Goal: Find specific page/section: Find specific page/section

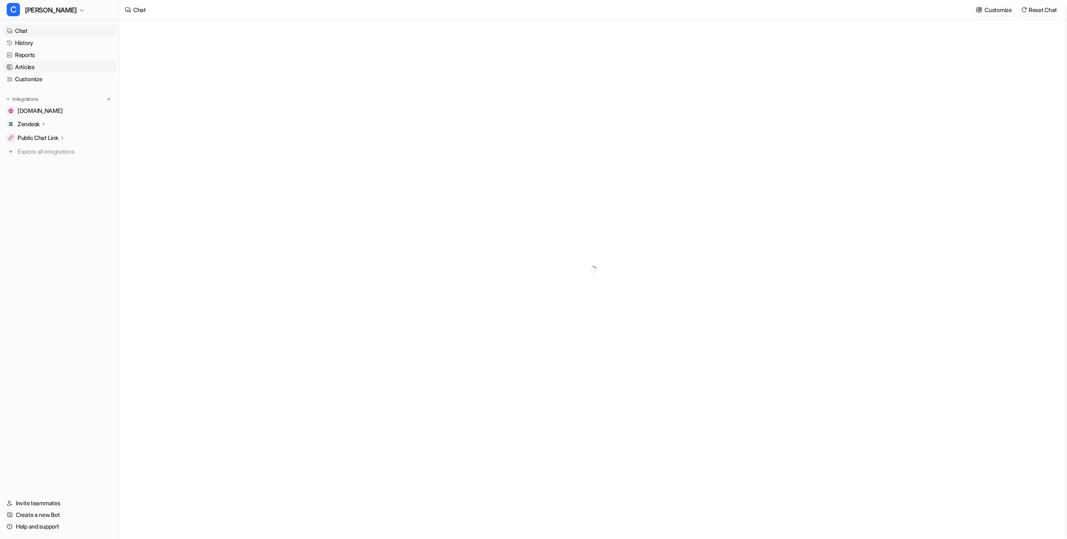
type textarea "**********"
click at [42, 125] on icon at bounding box center [44, 124] width 6 height 6
click at [49, 153] on link "Sources" at bounding box center [64, 148] width 104 height 12
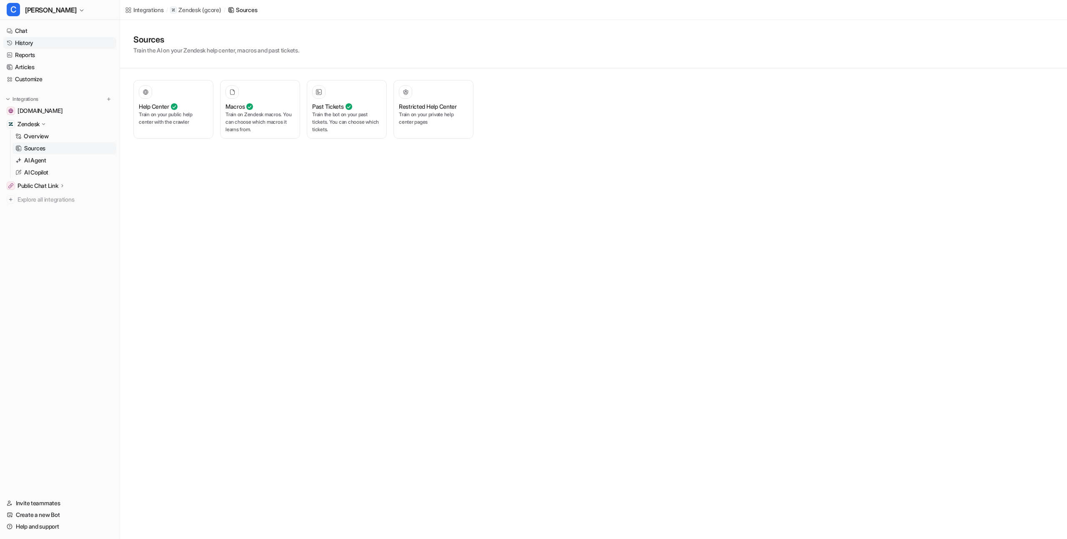
click at [61, 43] on link "History" at bounding box center [59, 43] width 113 height 12
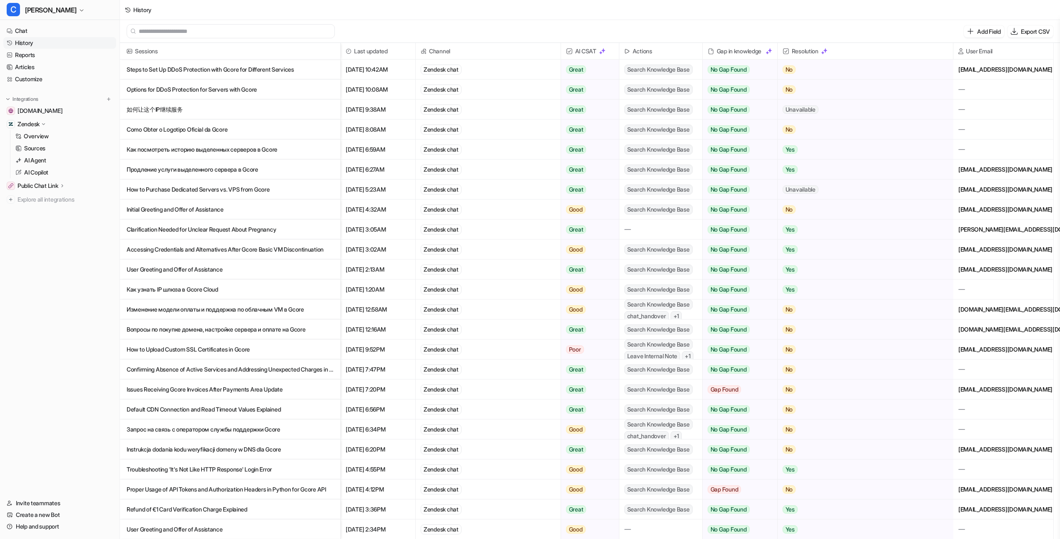
drag, startPoint x: 1034, startPoint y: 30, endPoint x: 337, endPoint y: 5, distance: 697.4
click at [400, 15] on div "History Add Field Export CSV Sessions Last updated Channel AI CSAT Actions Gap …" at bounding box center [530, 269] width 1060 height 539
